Goal: Task Accomplishment & Management: Complete application form

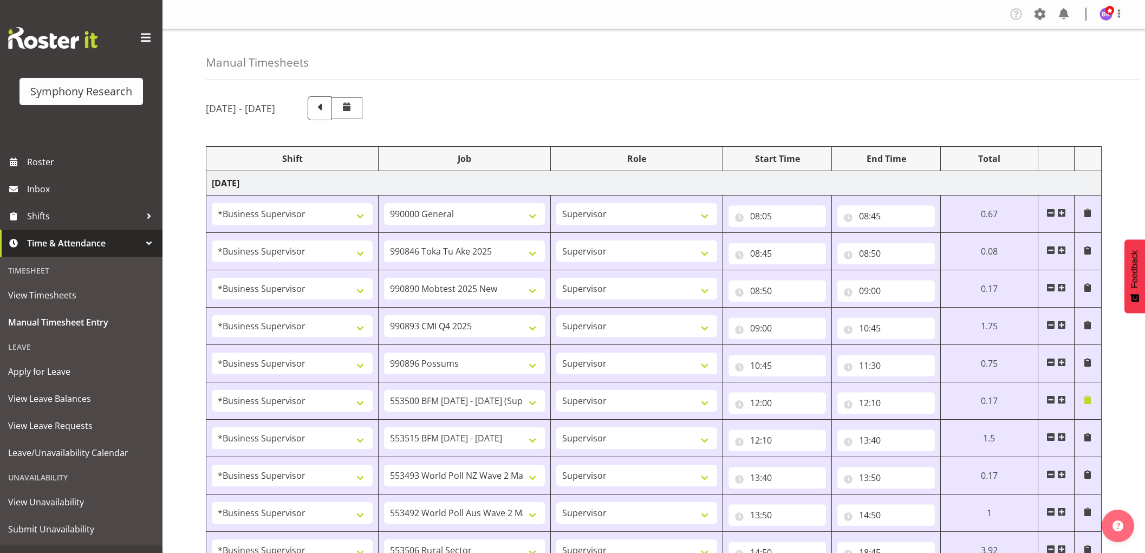
select select "1607"
select select "743"
select select "1607"
select select "9426"
select select "1607"
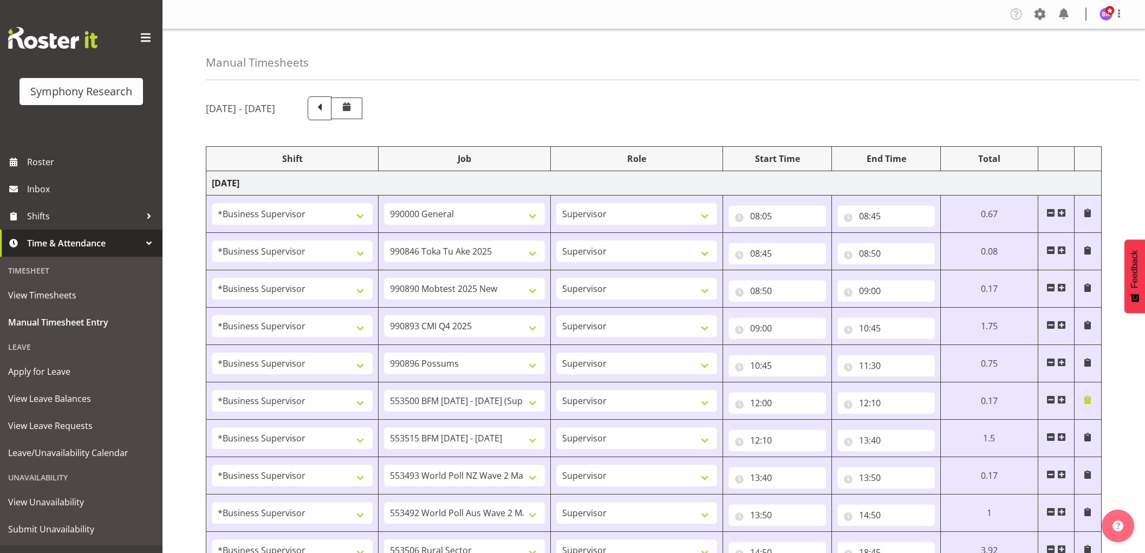
select select "10485"
select select "1607"
select select "10575"
select select "1607"
select select "10633"
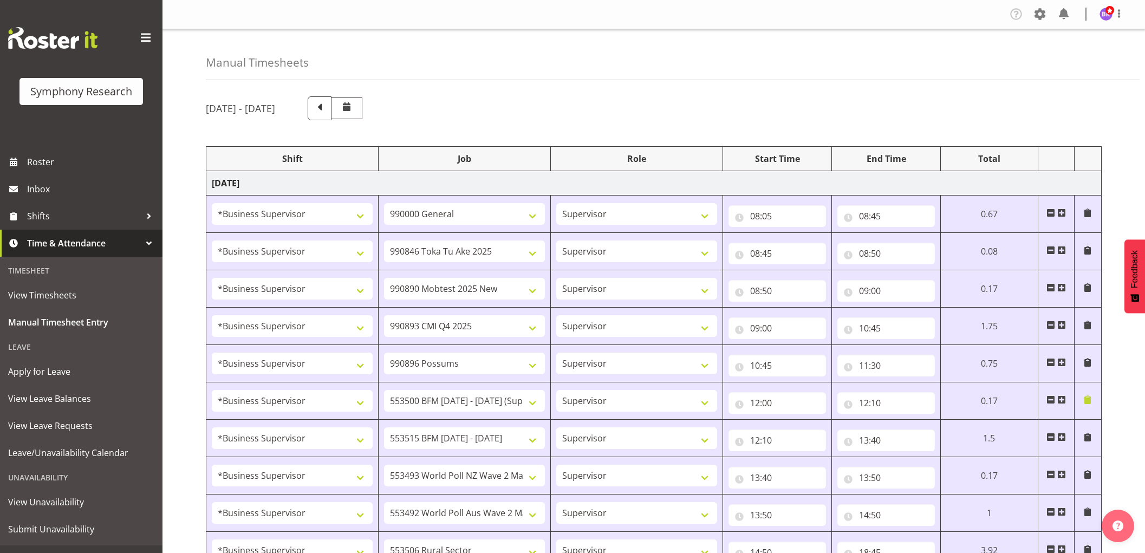
select select "1607"
select select "10733"
select select "1607"
select select "10731"
select select "1607"
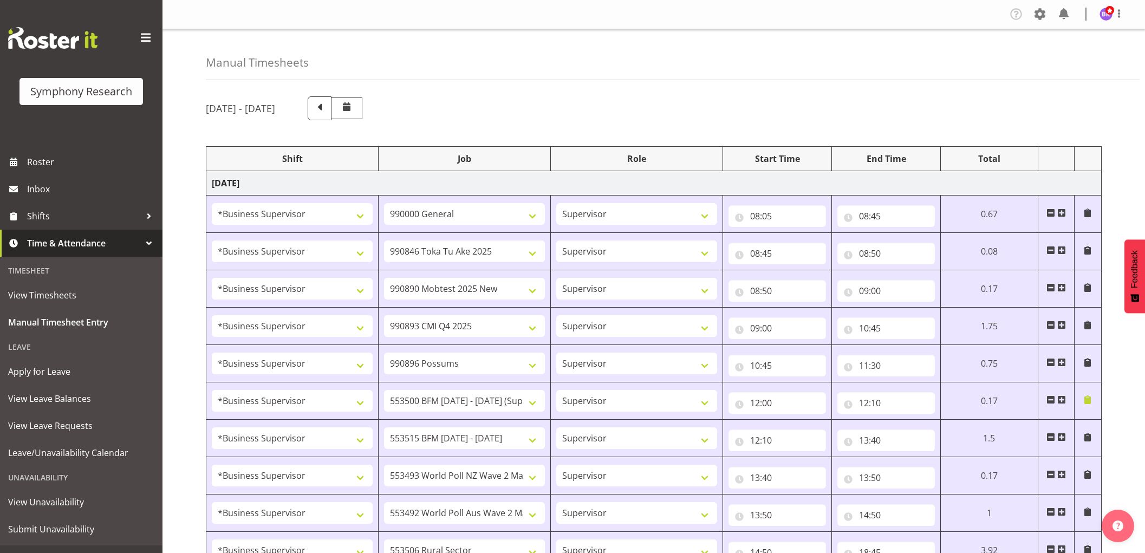
select select "10527"
select select "1607"
select select "10499"
select select "1607"
select select "10587"
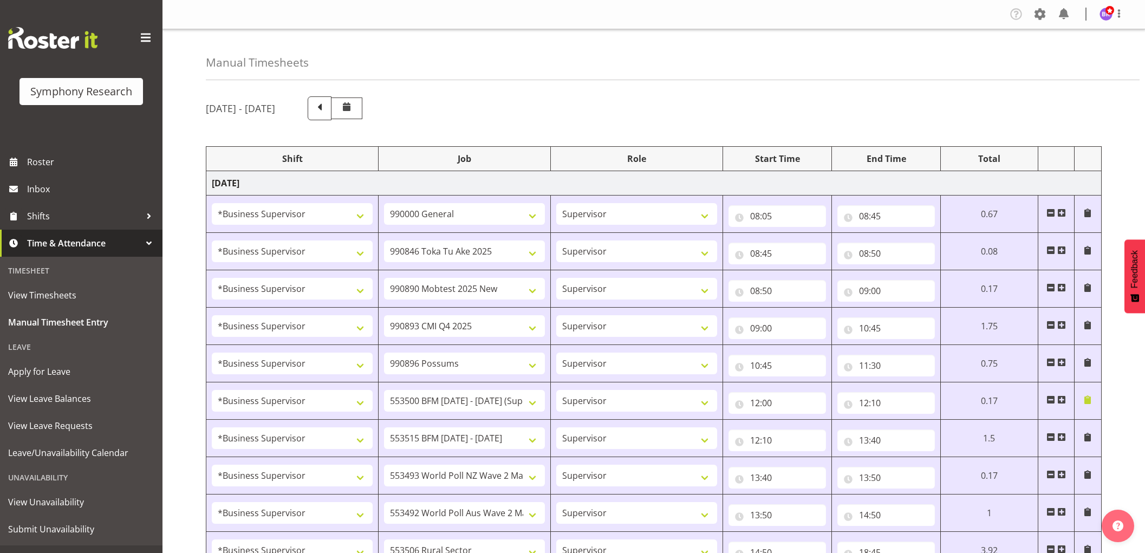
select select "1607"
select select "743"
select select "1607"
select select "10499"
select select "1607"
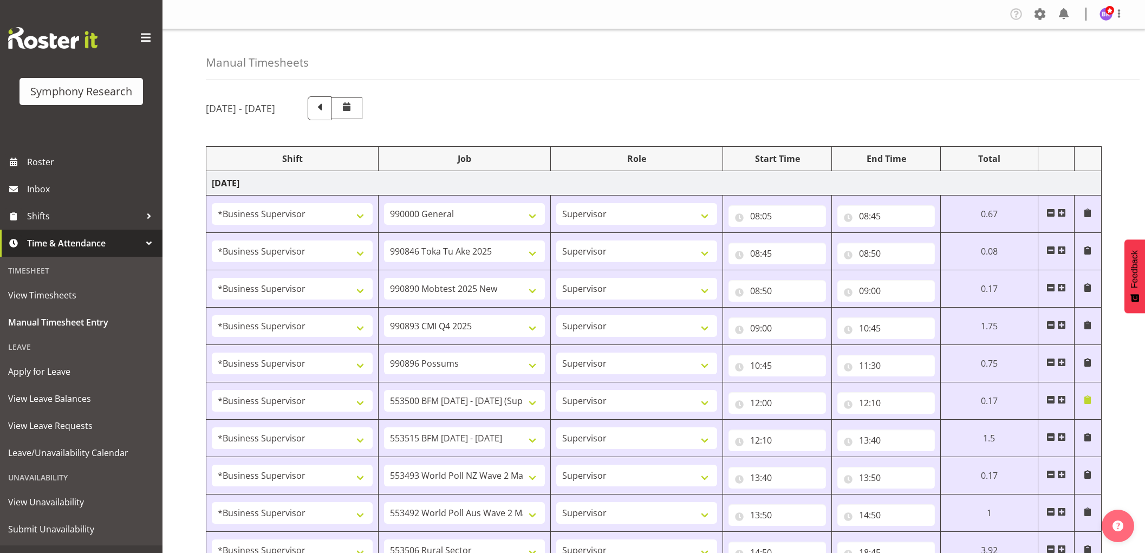
select select "10527"
select select "1607"
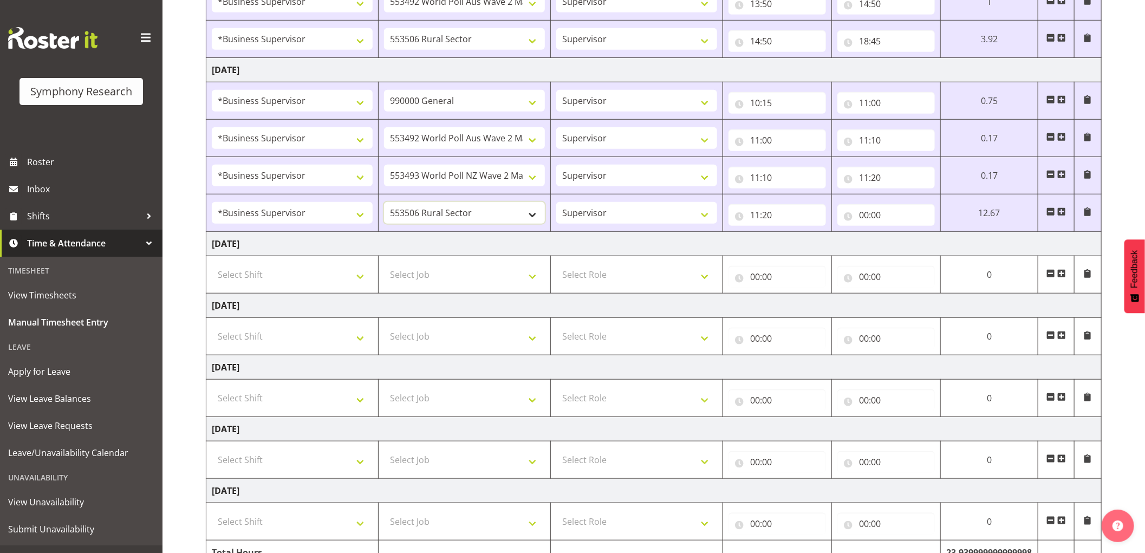
click at [453, 213] on select "550060 IF Admin 553492 World Poll Aus Wave 2 Main 2025 553493 World Poll NZ Wav…" at bounding box center [464, 213] width 161 height 22
select select "10733"
click at [384, 203] on select "550060 IF Admin 553492 World Poll Aus Wave 2 Main 2025 553493 World Poll NZ Wav…" at bounding box center [464, 213] width 161 height 22
click at [861, 211] on input "00:00" at bounding box center [885, 215] width 97 height 22
click at [907, 243] on select "00 01 02 03 04 05 06 07 08 09 10 11 12 13 14 15 16 17 18 19 20 21 22 23" at bounding box center [911, 243] width 24 height 22
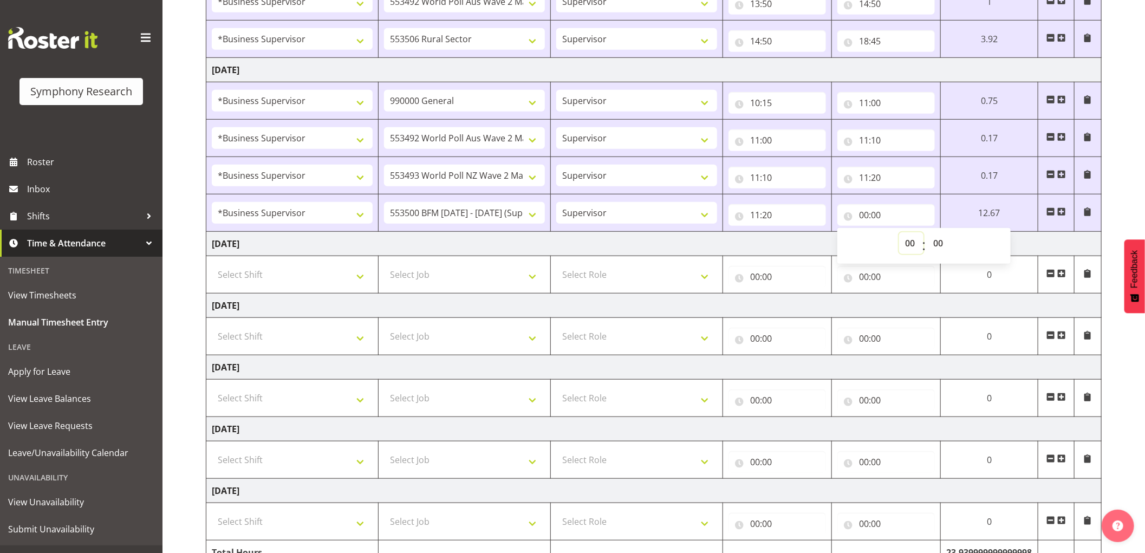
select select "11"
click at [899, 233] on select "00 01 02 03 04 05 06 07 08 09 10 11 12 13 14 15 16 17 18 19 20 21 22 23" at bounding box center [911, 243] width 24 height 22
type input "11:00"
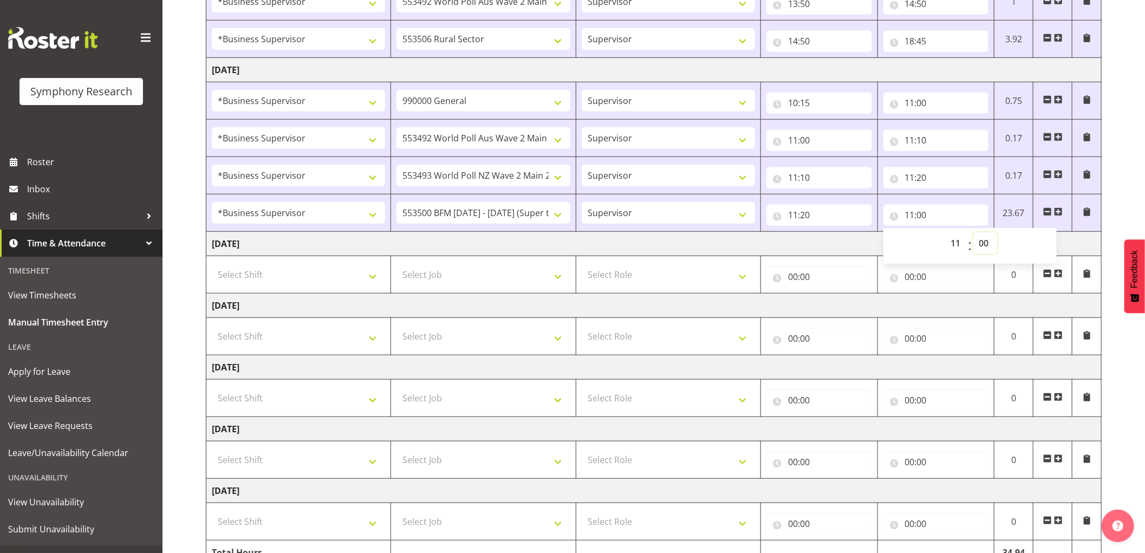
click at [989, 239] on select "00 01 02 03 04 05 06 07 08 09 10 11 12 13 14 15 16 17 18 19 20 21 22 23 24 25 2…" at bounding box center [985, 243] width 24 height 22
select select "35"
click at [973, 233] on select "00 01 02 03 04 05 06 07 08 09 10 11 12 13 14 15 16 17 18 19 20 21 22 23 24 25 2…" at bounding box center [985, 243] width 24 height 22
type input "11:35"
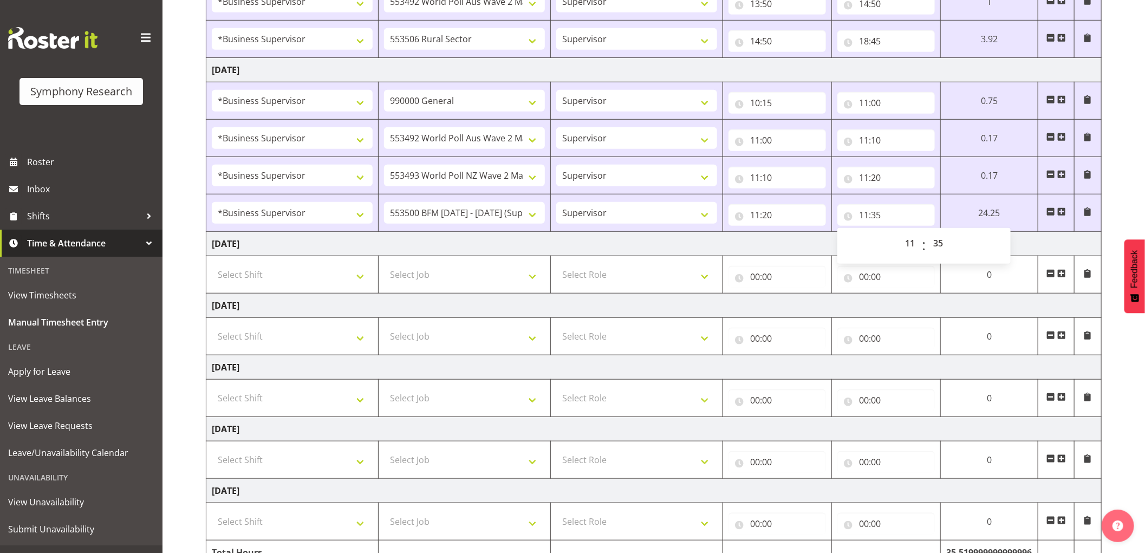
click at [1060, 211] on span at bounding box center [1061, 211] width 9 height 9
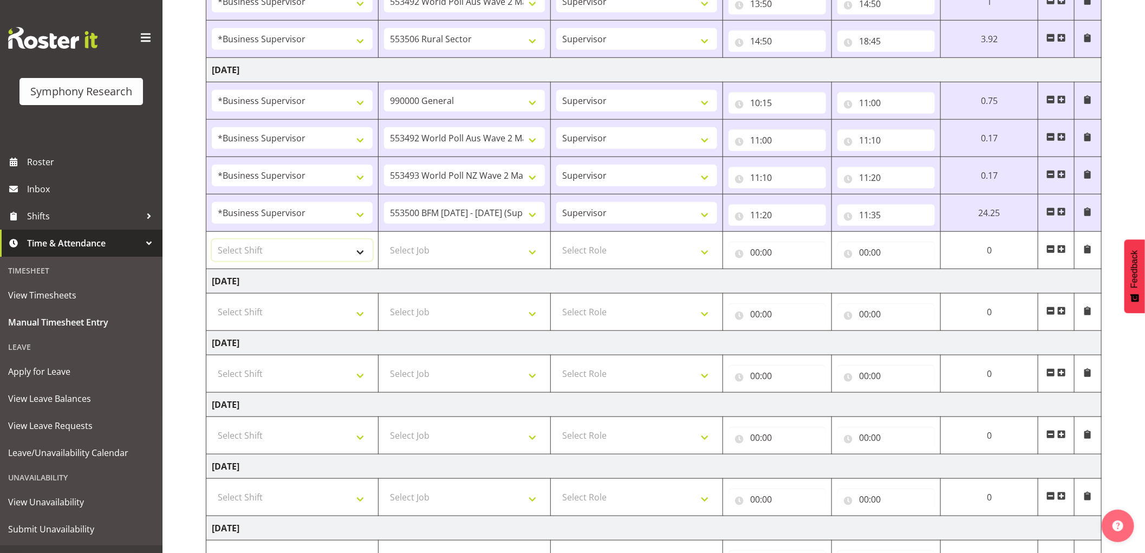
click at [239, 252] on select "Select Shift !!Weekend Residential (Roster IT Shift Label) *Business 9/10am ~ 4…" at bounding box center [292, 250] width 161 height 22
select select "1607"
click at [212, 240] on select "Select Shift !!Weekend Residential (Roster IT Shift Label) *Business 9/10am ~ 4…" at bounding box center [292, 250] width 161 height 22
click at [448, 252] on select "Select Job 550060 IF Admin 553492 World Poll Aus Wave 2 Main 2025 553493 World …" at bounding box center [464, 250] width 161 height 22
select select "10587"
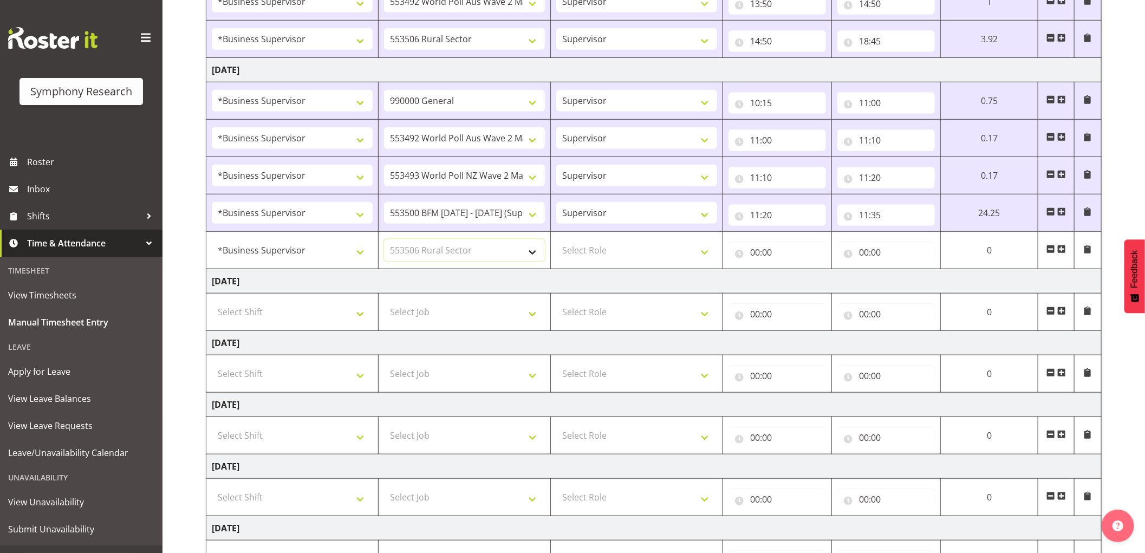
click at [384, 240] on select "Select Job 550060 IF Admin 553492 World Poll Aus Wave 2 Main 2025 553493 World …" at bounding box center [464, 250] width 161 height 22
click at [614, 251] on select "Select Role Supervisor Interviewing Briefing" at bounding box center [636, 250] width 161 height 22
select select "45"
click at [556, 240] on select "Select Role Supervisor Interviewing Briefing" at bounding box center [636, 250] width 161 height 22
click at [749, 255] on input "00:00" at bounding box center [776, 253] width 97 height 22
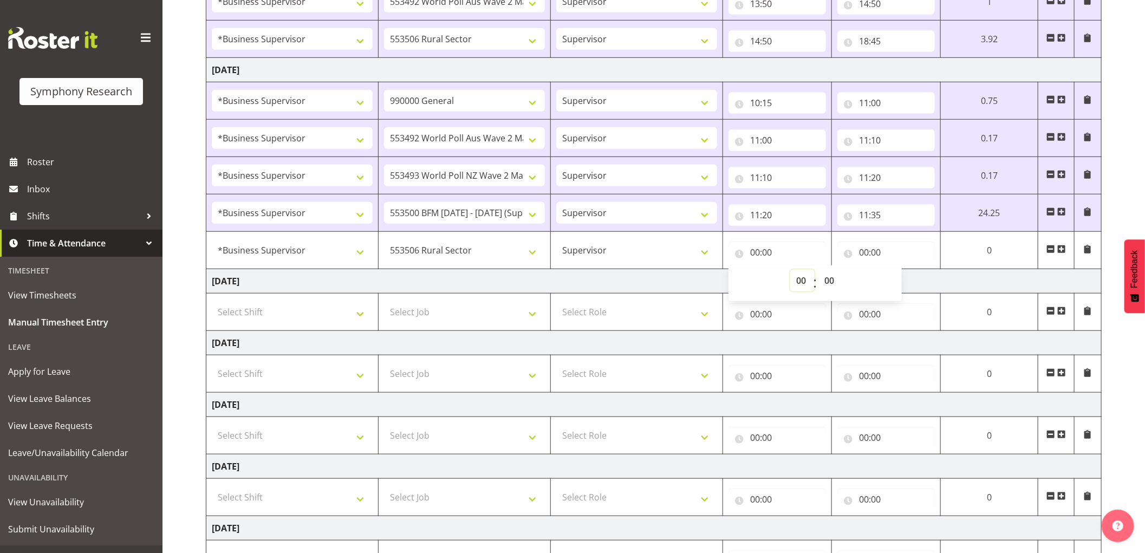
click at [798, 281] on select "00 01 02 03 04 05 06 07 08 09 10 11 12 13 14 15 16 17 18 19 20 21 22 23" at bounding box center [802, 281] width 24 height 22
select select "12"
click at [790, 270] on select "00 01 02 03 04 05 06 07 08 09 10 11 12 13 14 15 16 17 18 19 20 21 22 23" at bounding box center [802, 281] width 24 height 22
type input "12:00"
click at [826, 278] on select "00 01 02 03 04 05 06 07 08 09 10 11 12 13 14 15 16 17 18 19 20 21 22 23 24 25 2…" at bounding box center [830, 281] width 24 height 22
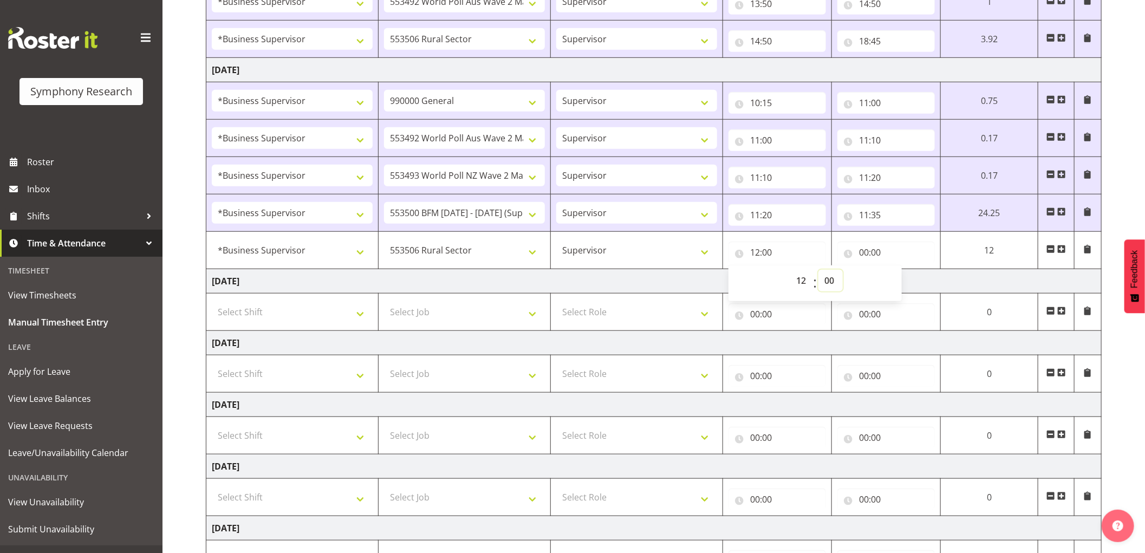
select select "5"
click at [818, 270] on select "00 01 02 03 04 05 06 07 08 09 10 11 12 13 14 15 16 17 18 19 20 21 22 23 24 25 2…" at bounding box center [830, 281] width 24 height 22
type input "12:05"
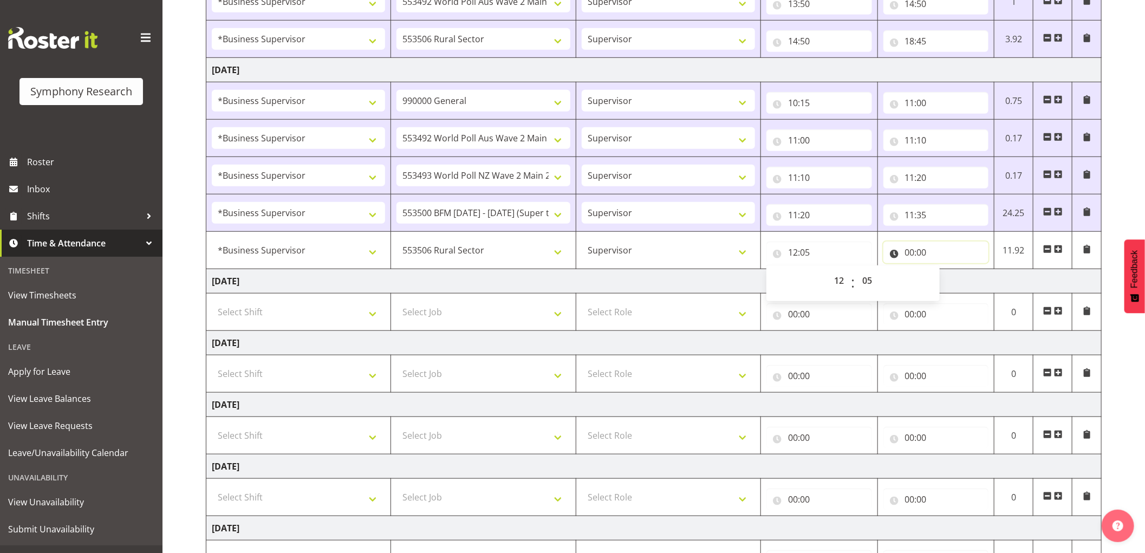
click at [912, 252] on input "00:00" at bounding box center [936, 253] width 106 height 22
click at [952, 279] on select "00 01 02 03 04 05 06 07 08 09 10 11 12 13 14 15 16 17 18 19 20 21 22 23" at bounding box center [957, 281] width 24 height 22
select select "16"
click at [945, 270] on select "00 01 02 03 04 05 06 07 08 09 10 11 12 13 14 15 16 17 18 19 20 21 22 23" at bounding box center [957, 281] width 24 height 22
type input "16:00"
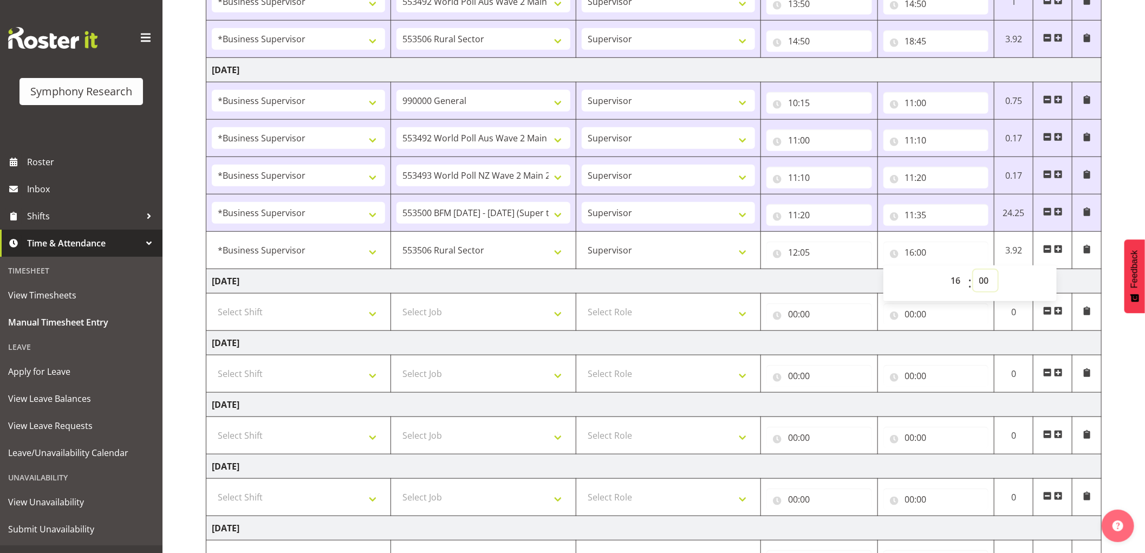
click at [979, 281] on select "00 01 02 03 04 05 06 07 08 09 10 11 12 13 14 15 16 17 18 19 20 21 22 23 24 25 2…" at bounding box center [985, 281] width 24 height 22
select select "35"
click at [973, 270] on select "00 01 02 03 04 05 06 07 08 09 10 11 12 13 14 15 16 17 18 19 20 21 22 23 24 25 2…" at bounding box center [985, 281] width 24 height 22
type input "16:35"
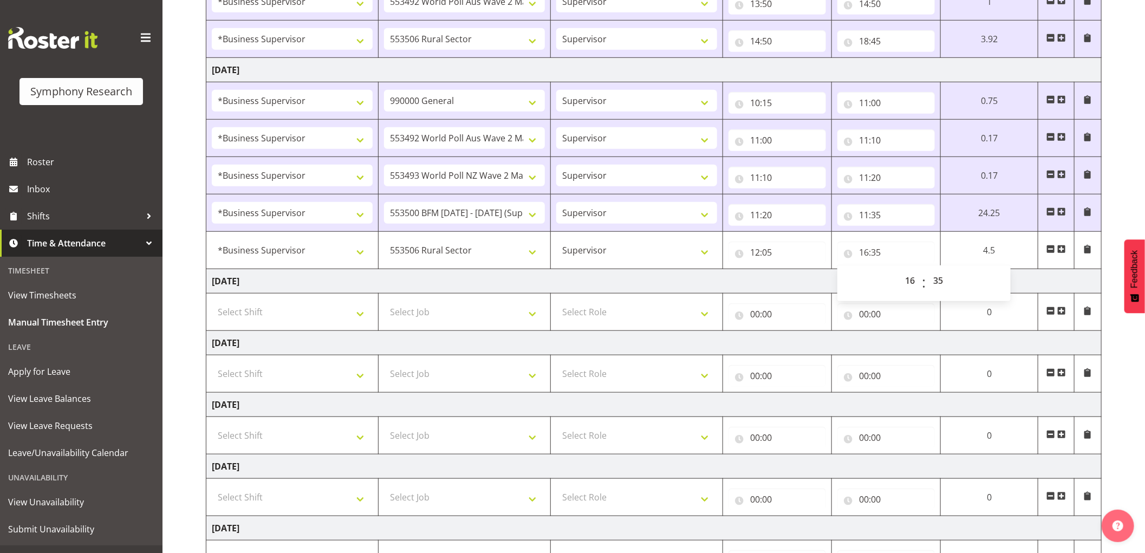
click at [1065, 252] on span at bounding box center [1061, 249] width 9 height 9
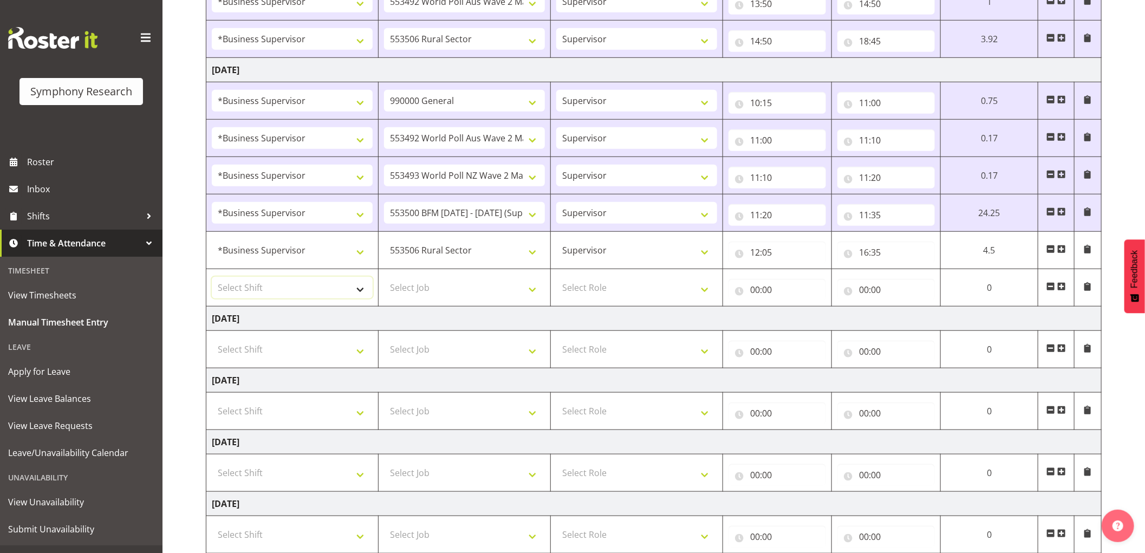
click at [340, 287] on select "Select Shift !!Weekend Residential (Roster IT Shift Label) *Business 9/10am ~ 4…" at bounding box center [292, 288] width 161 height 22
select select "1607"
click at [212, 277] on select "Select Shift !!Weekend Residential (Roster IT Shift Label) *Business 9/10am ~ 4…" at bounding box center [292, 288] width 161 height 22
click at [466, 291] on select "Select Job 550060 IF Admin 553492 World Poll Aus Wave 2 Main 2025 553493 World …" at bounding box center [464, 288] width 161 height 22
select select "743"
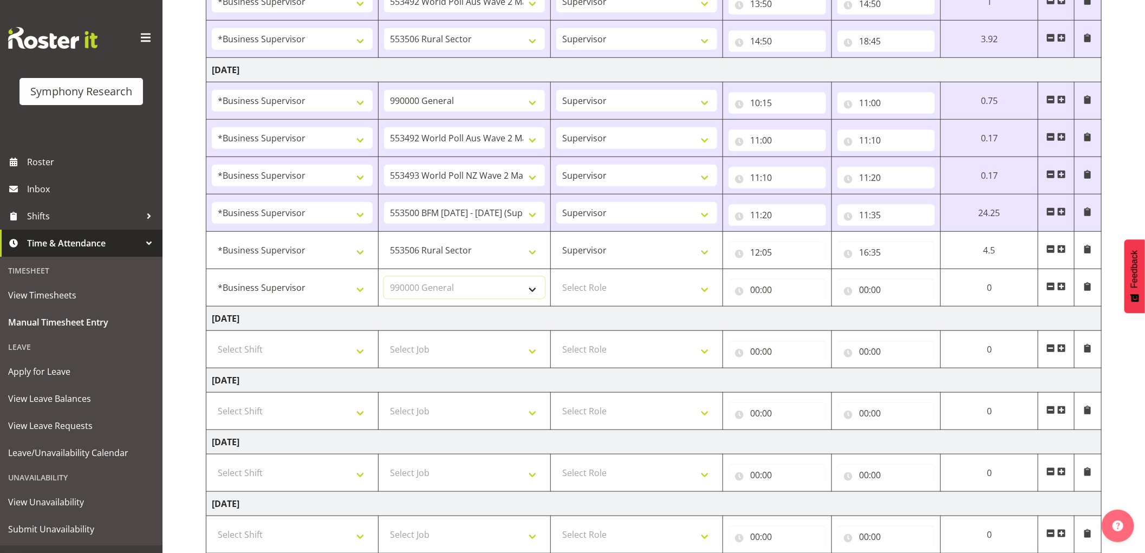
click at [384, 277] on select "Select Job 550060 IF Admin 553492 World Poll Aus Wave 2 Main 2025 553493 World …" at bounding box center [464, 288] width 161 height 22
click at [599, 284] on select "Select Role Supervisor Interviewing Briefing" at bounding box center [636, 288] width 161 height 22
select select "45"
click at [556, 277] on select "Select Role Supervisor Interviewing Briefing" at bounding box center [636, 288] width 161 height 22
click at [758, 289] on input "00:00" at bounding box center [776, 290] width 97 height 22
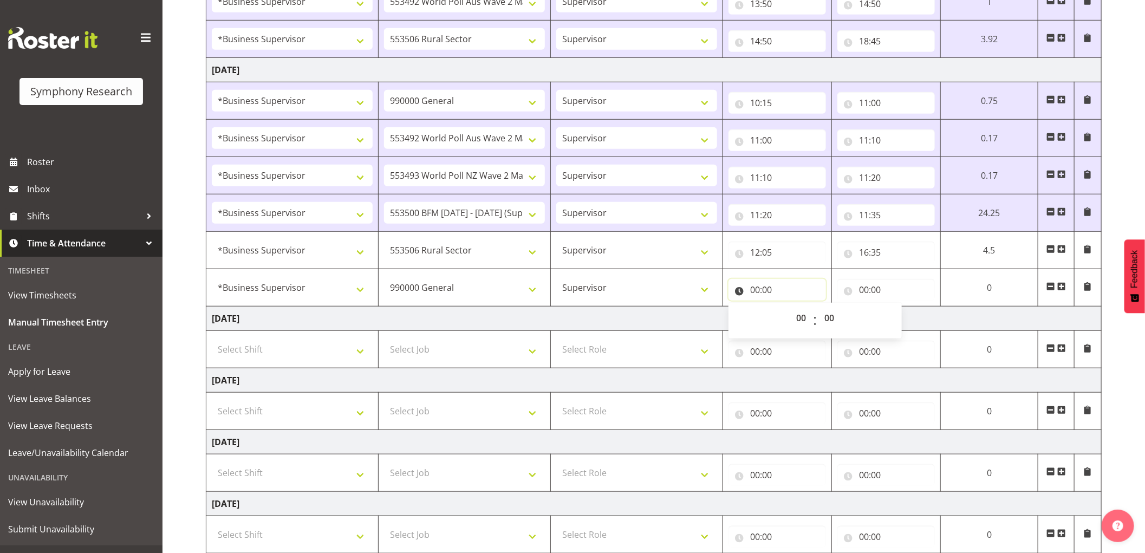
click at [758, 289] on input "00:00" at bounding box center [776, 290] width 97 height 22
click at [751, 287] on input "00:00" at bounding box center [776, 290] width 97 height 22
click at [801, 317] on select "00 01 02 03 04 05 06 07 08 09 10 11 12 13 14 15 16 17 18 19 20 21 22 23" at bounding box center [802, 318] width 24 height 22
select select "16"
click at [790, 308] on select "00 01 02 03 04 05 06 07 08 09 10 11 12 13 14 15 16 17 18 19 20 21 22 23" at bounding box center [802, 318] width 24 height 22
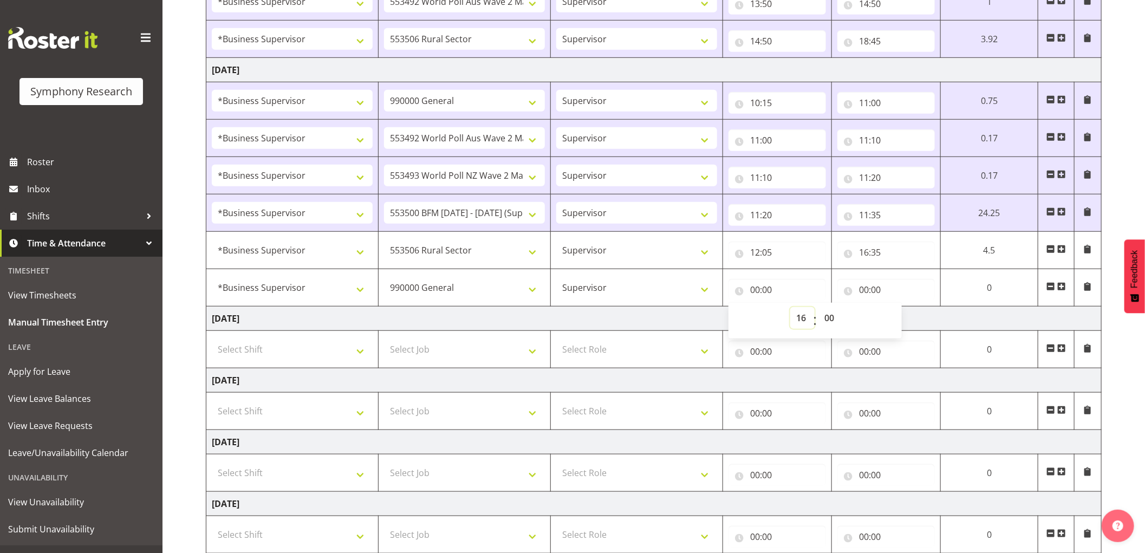
type input "16:00"
click at [829, 321] on select "00 01 02 03 04 05 06 07 08 09 10 11 12 13 14 15 16 17 18 19 20 21 22 23 24 25 2…" at bounding box center [830, 318] width 24 height 22
select select "35"
click at [818, 308] on select "00 01 02 03 04 05 06 07 08 09 10 11 12 13 14 15 16 17 18 19 20 21 22 23 24 25 2…" at bounding box center [830, 318] width 24 height 22
type input "16:35"
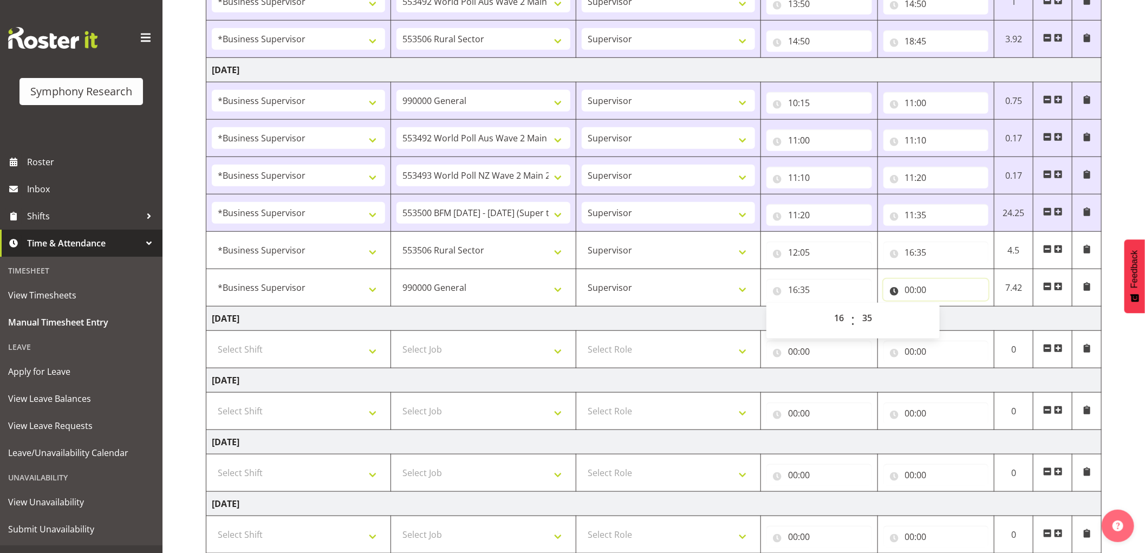
click at [910, 289] on input "00:00" at bounding box center [936, 290] width 106 height 22
click at [956, 322] on select "00 01 02 03 04 05 06 07 08 09 10 11 12 13 14 15 16 17 18 19 20 21 22 23" at bounding box center [957, 318] width 24 height 22
select select "16"
click at [945, 308] on select "00 01 02 03 04 05 06 07 08 09 10 11 12 13 14 15 16 17 18 19 20 21 22 23" at bounding box center [957, 318] width 24 height 22
type input "16:00"
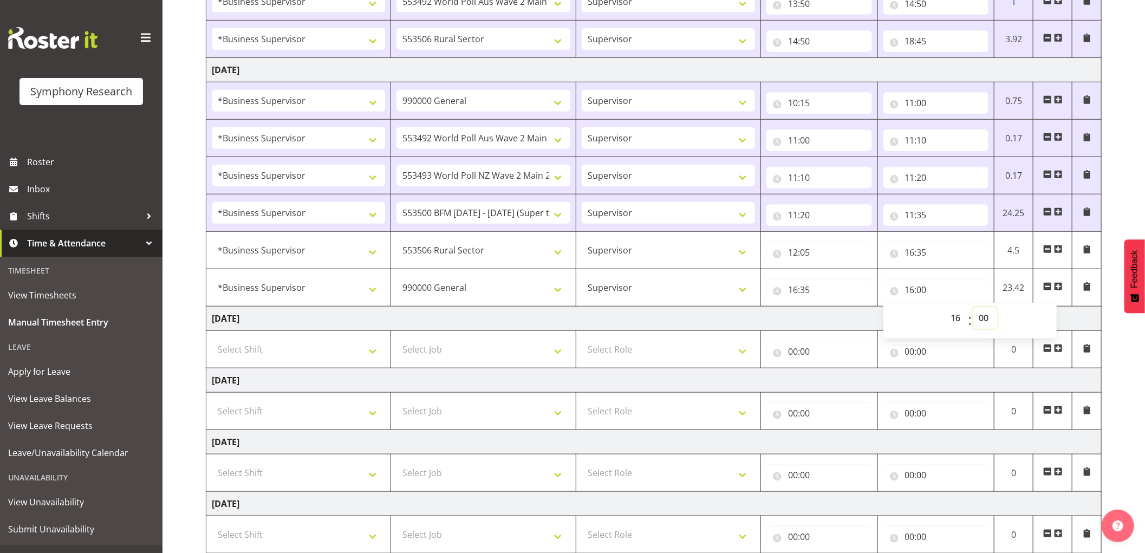
click at [978, 311] on select "00 01 02 03 04 05 06 07 08 09 10 11 12 13 14 15 16 17 18 19 20 21 22 23 24 25 2…" at bounding box center [985, 318] width 24 height 22
select select "45"
click at [973, 308] on select "00 01 02 03 04 05 06 07 08 09 10 11 12 13 14 15 16 17 18 19 20 21 22 23 24 25 2…" at bounding box center [985, 318] width 24 height 22
type input "16:45"
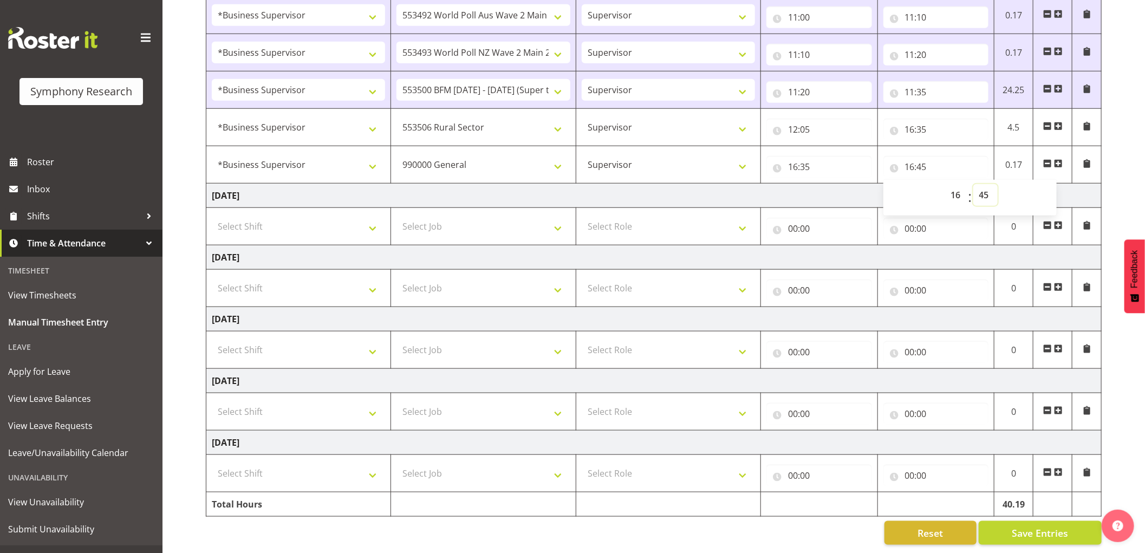
scroll to position [646, 0]
click at [1020, 526] on span "Save Entries" at bounding box center [1040, 533] width 56 height 14
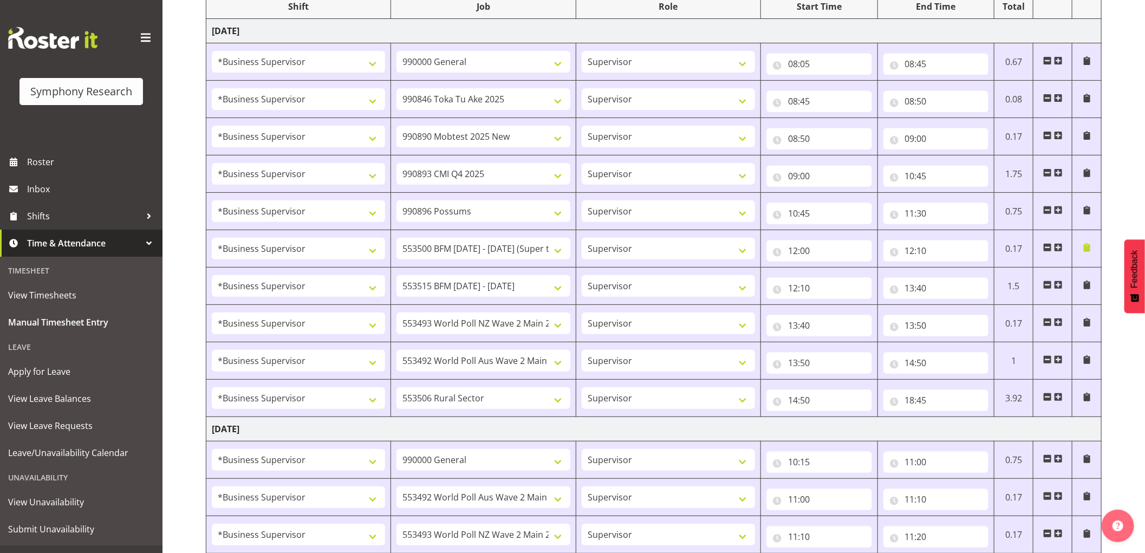
scroll to position [105, 0]
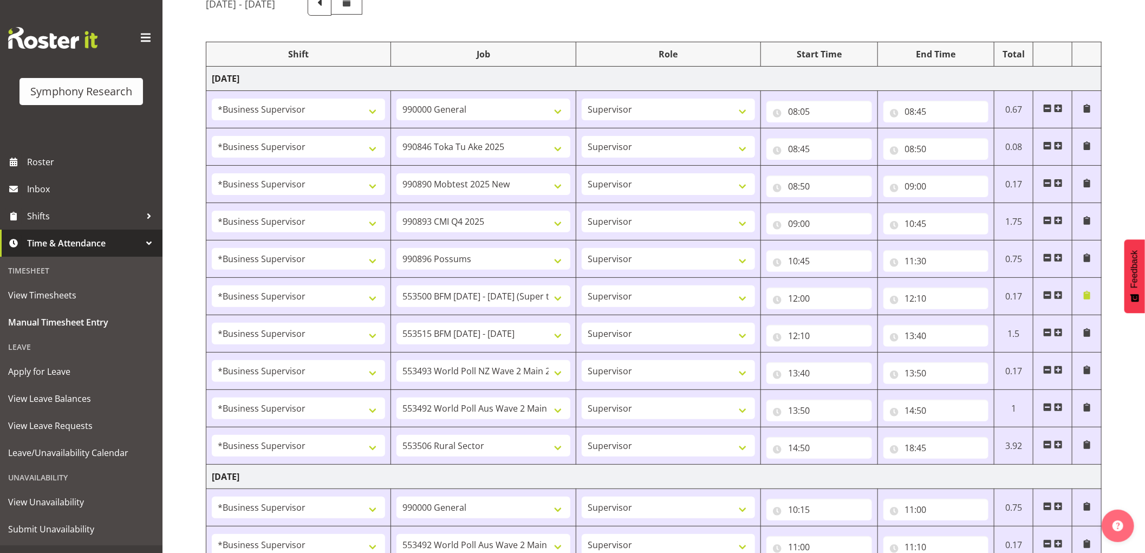
drag, startPoint x: 970, startPoint y: 0, endPoint x: 820, endPoint y: 23, distance: 151.3
click at [820, 23] on div "[DATE] - [DATE] Shift Job Role Start Time End Time Total [DATE] !!Weekend Resid…" at bounding box center [675, 533] width 939 height 1099
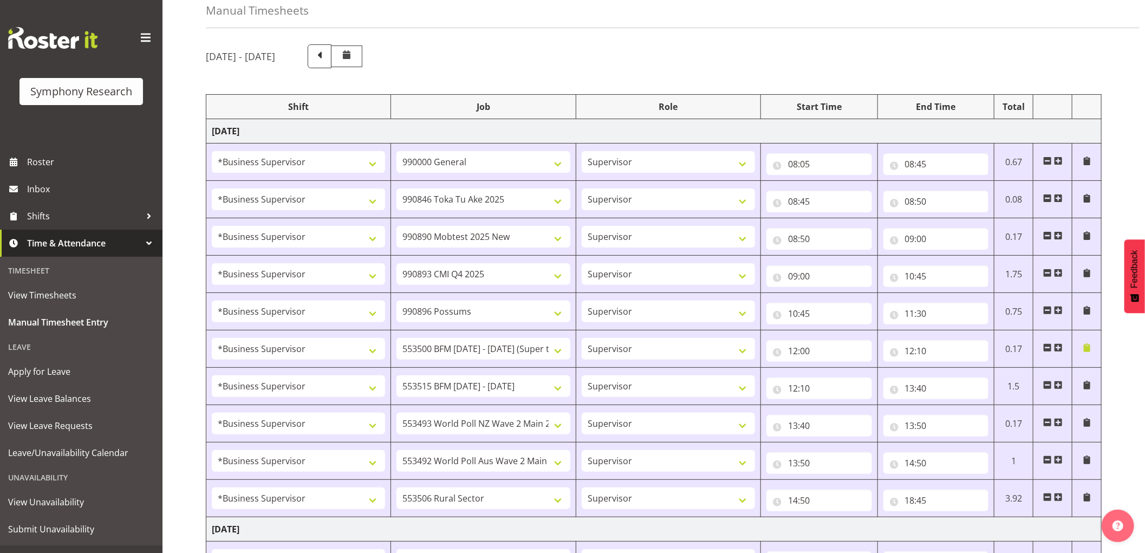
scroll to position [0, 0]
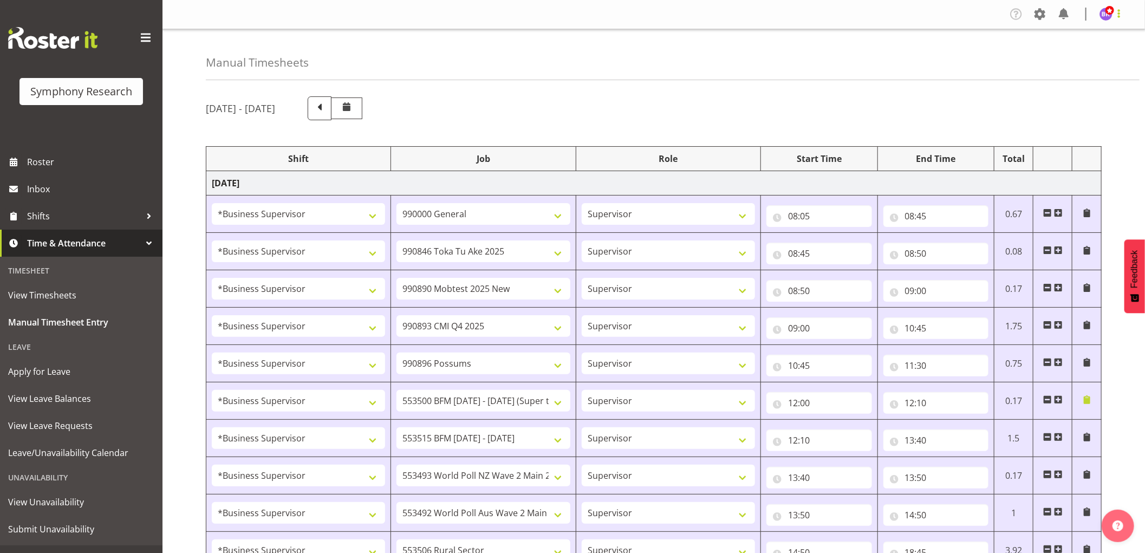
click at [1119, 14] on span at bounding box center [1118, 13] width 13 height 13
click at [1087, 63] on link "Log Out" at bounding box center [1073, 56] width 104 height 19
